Goal: Register for event/course

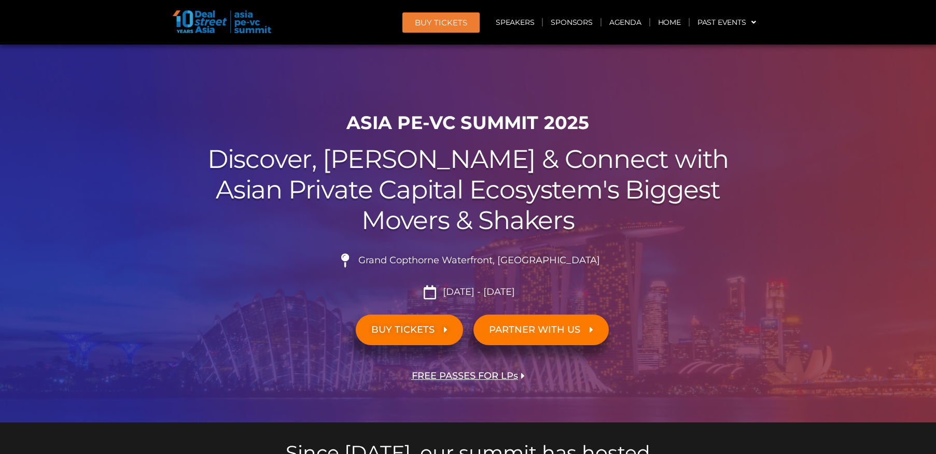
scroll to position [156, 0]
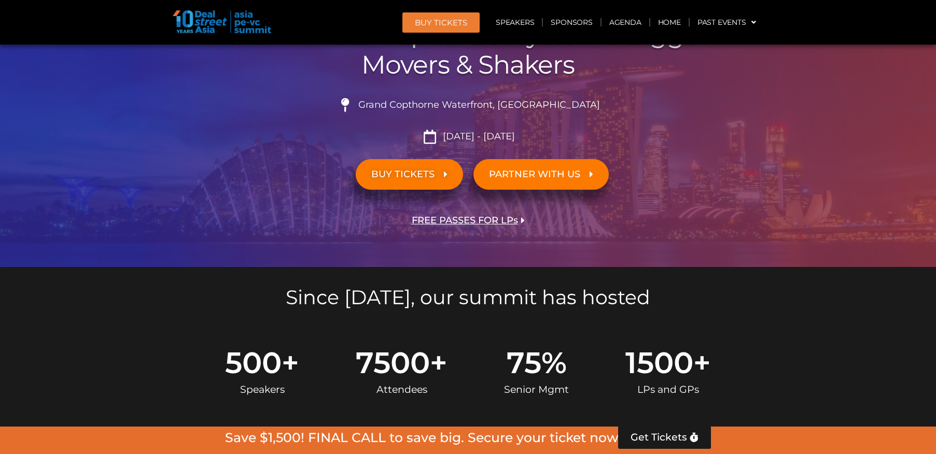
click at [402, 177] on span "BUY TICKETS" at bounding box center [402, 175] width 63 height 10
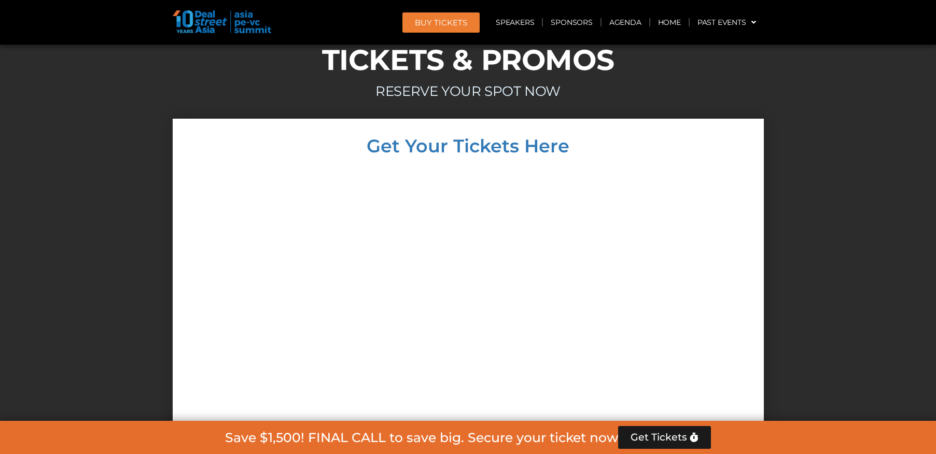
scroll to position [9171, 0]
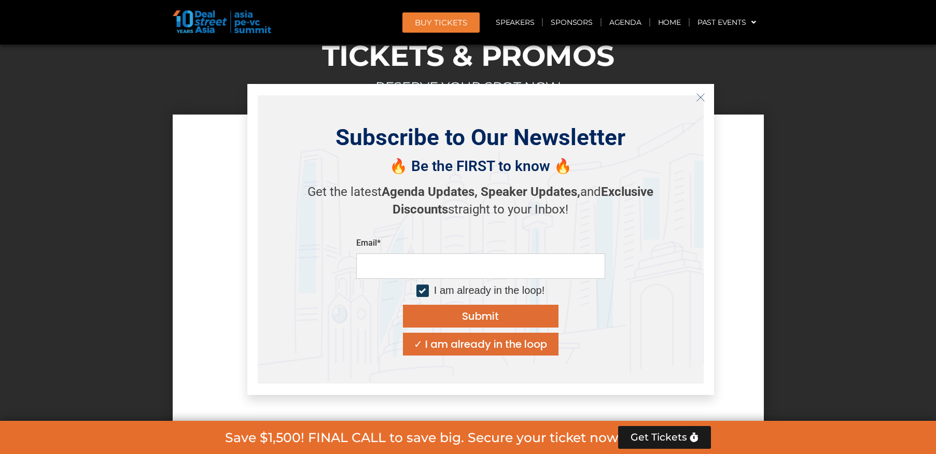
click at [235, 171] on div at bounding box center [468, 366] width 570 height 410
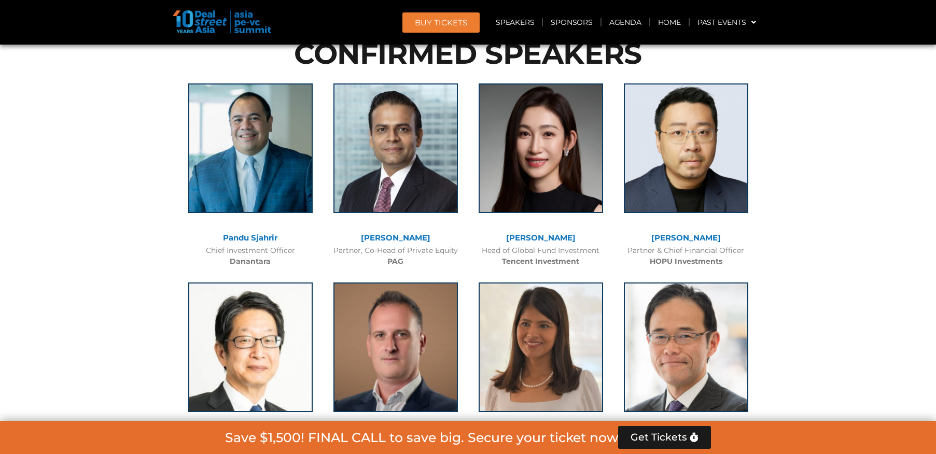
scroll to position [1071, 0]
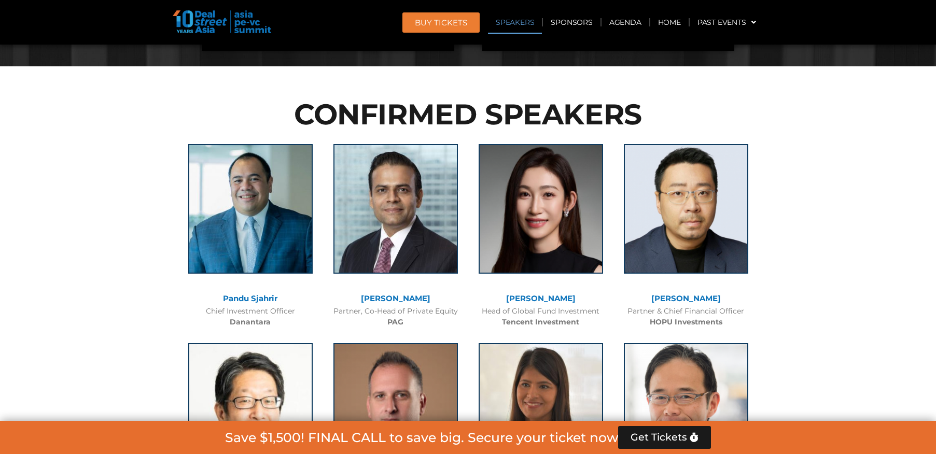
click at [461, 21] on span "BUY Tickets" at bounding box center [441, 23] width 52 height 8
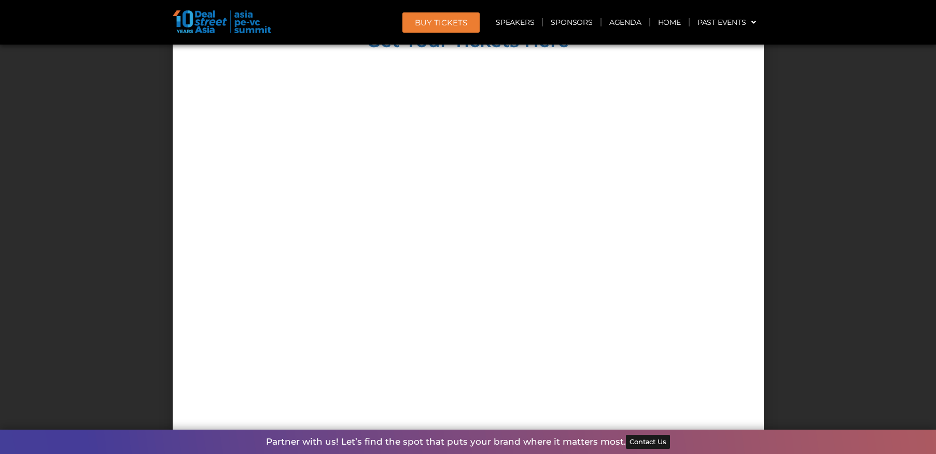
scroll to position [9275, 0]
